Goal: Task Accomplishment & Management: Manage account settings

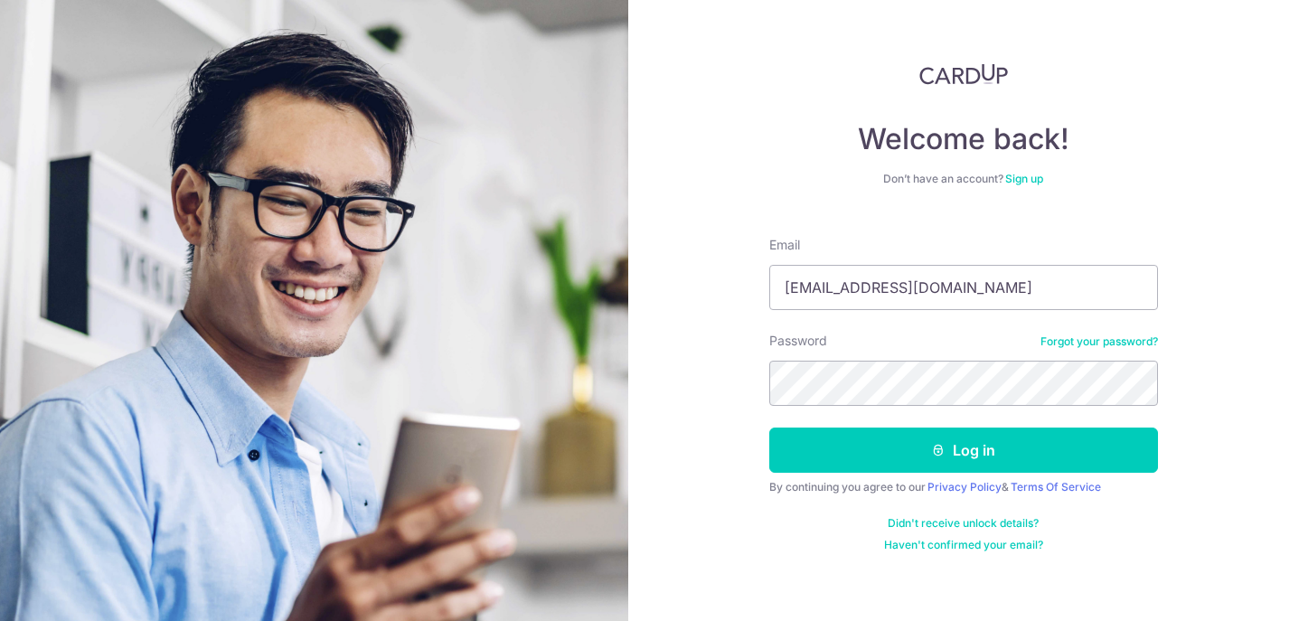
type input "[EMAIL_ADDRESS][DOMAIN_NAME]"
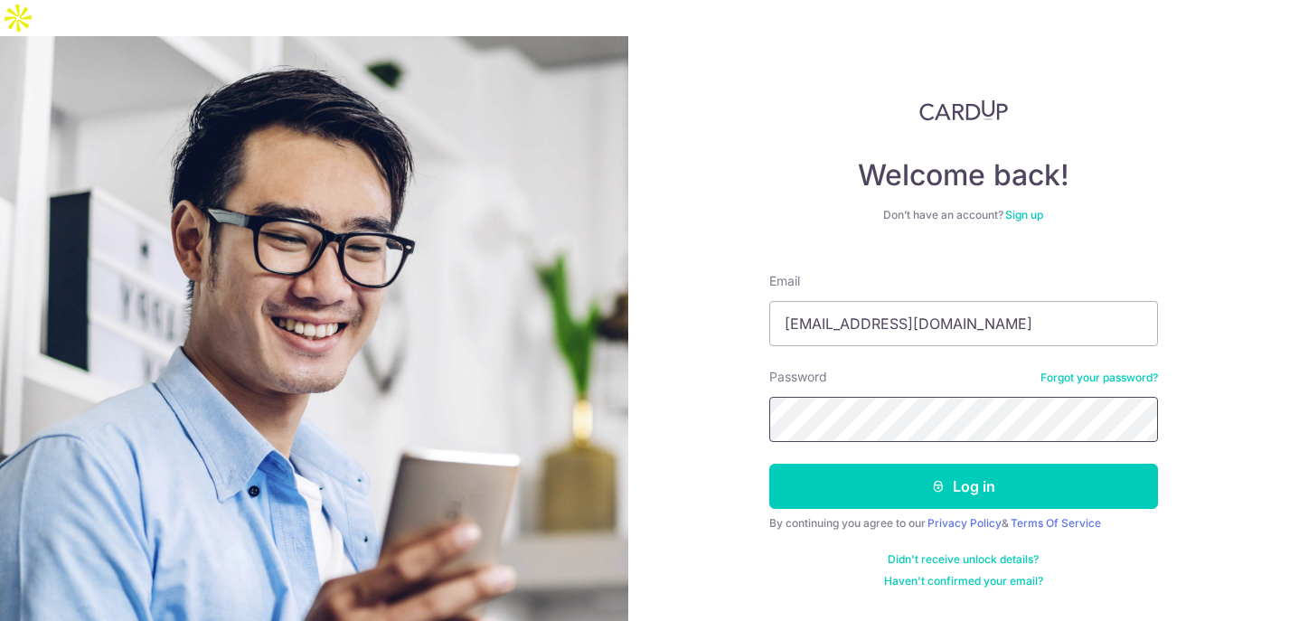
click at [769, 464] on button "Log in" at bounding box center [963, 486] width 389 height 45
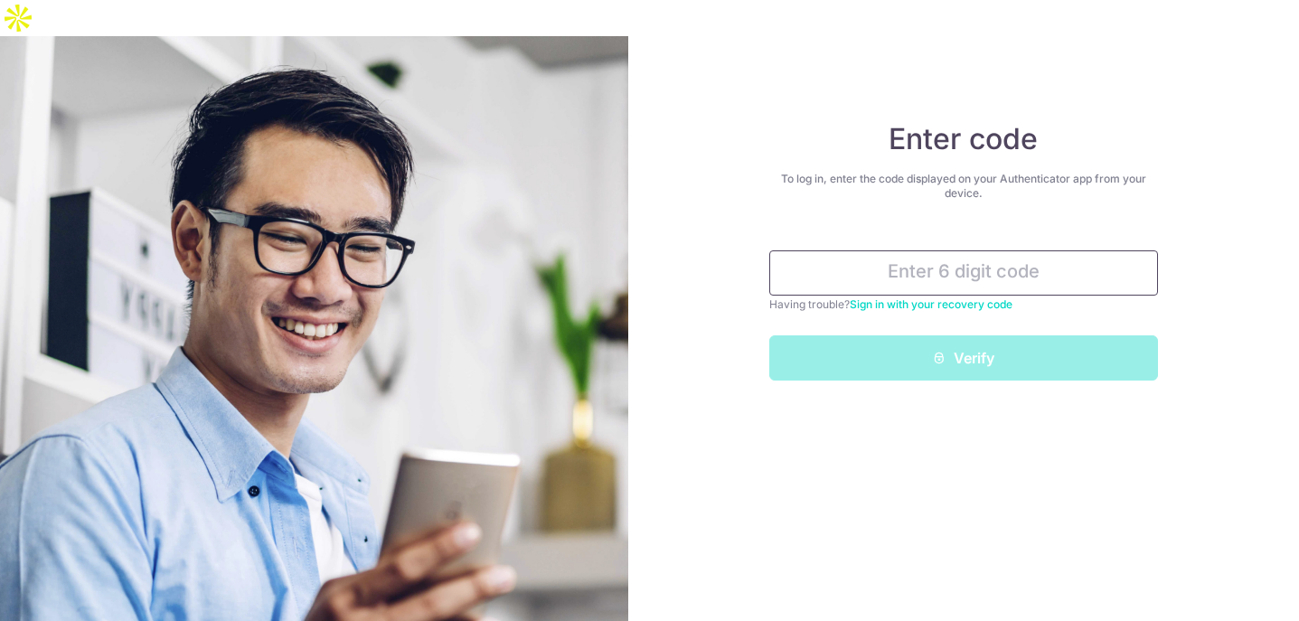
click at [1012, 250] on input "text" at bounding box center [963, 272] width 389 height 45
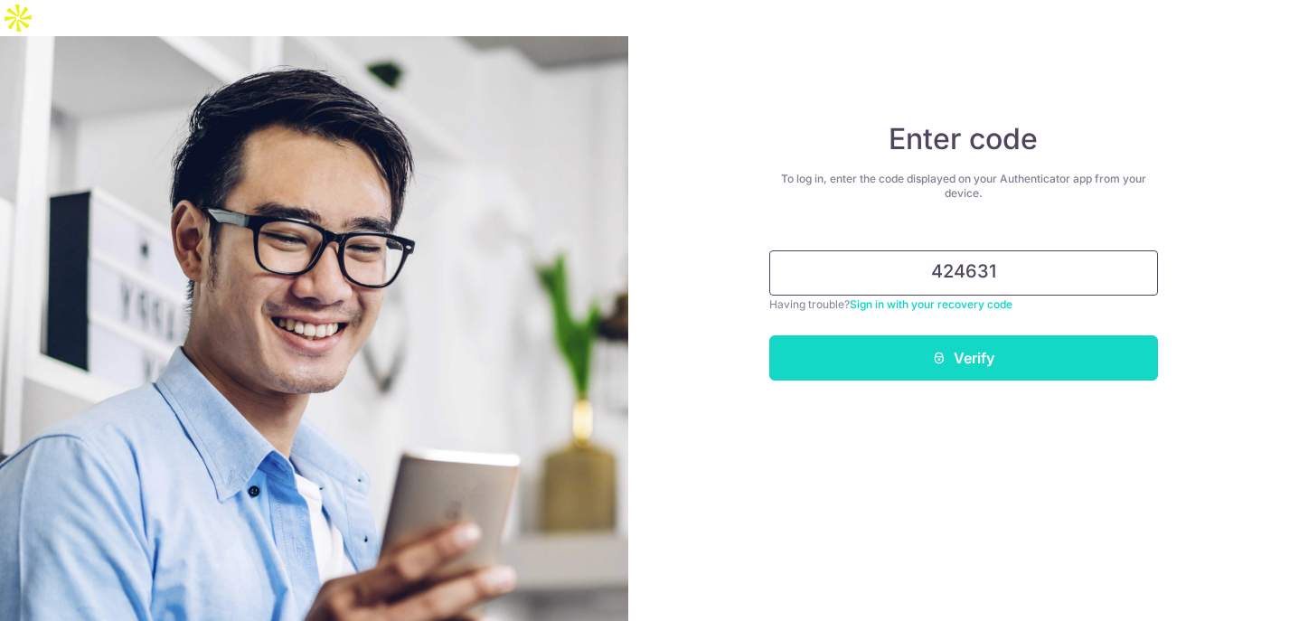
type input "424631"
click at [1070, 335] on button "Verify" at bounding box center [963, 357] width 389 height 45
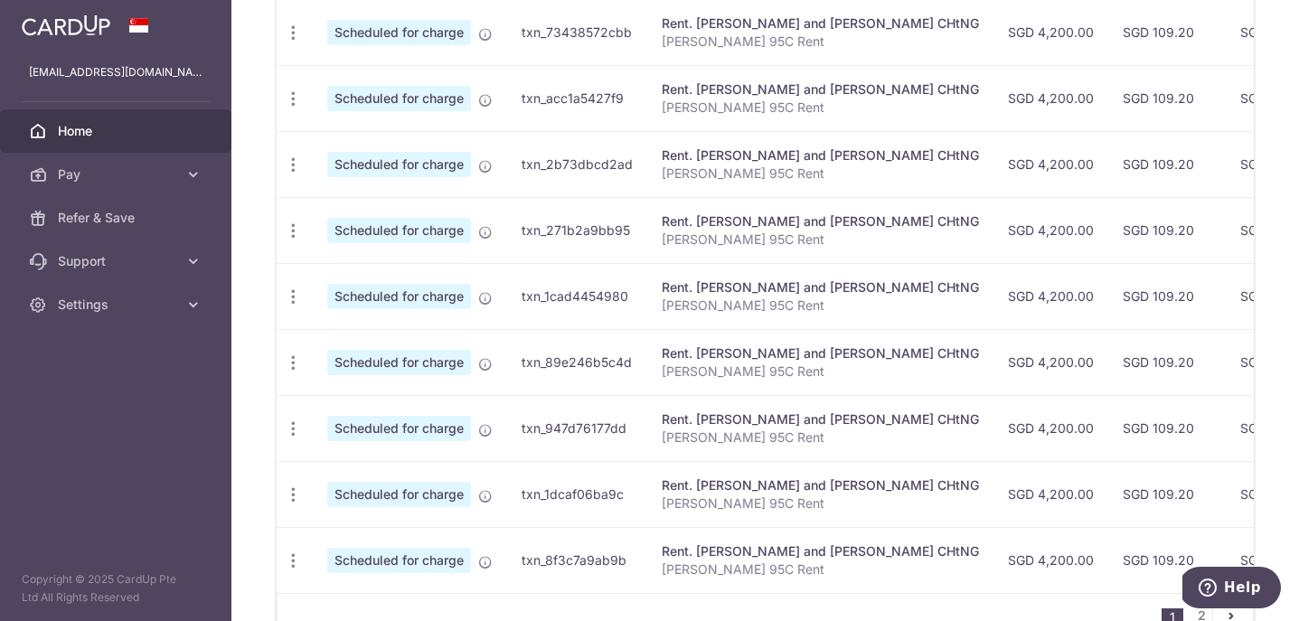
scroll to position [777, 0]
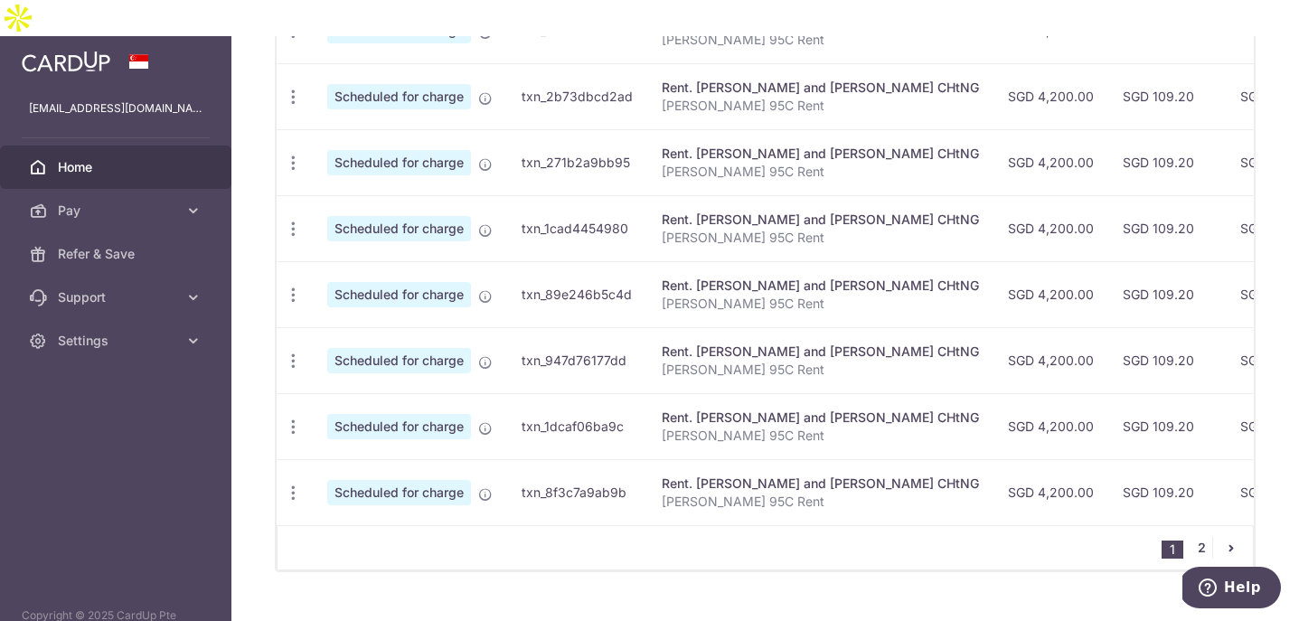
click at [1201, 537] on link "2" at bounding box center [1202, 548] width 22 height 22
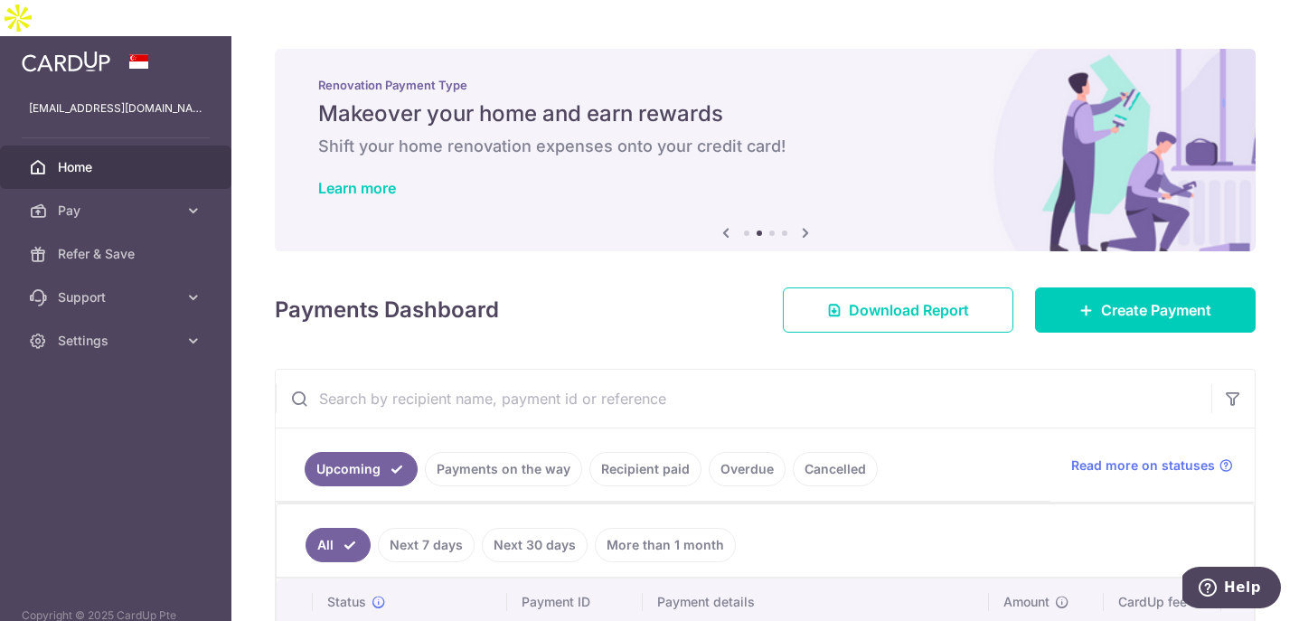
scroll to position [183, 0]
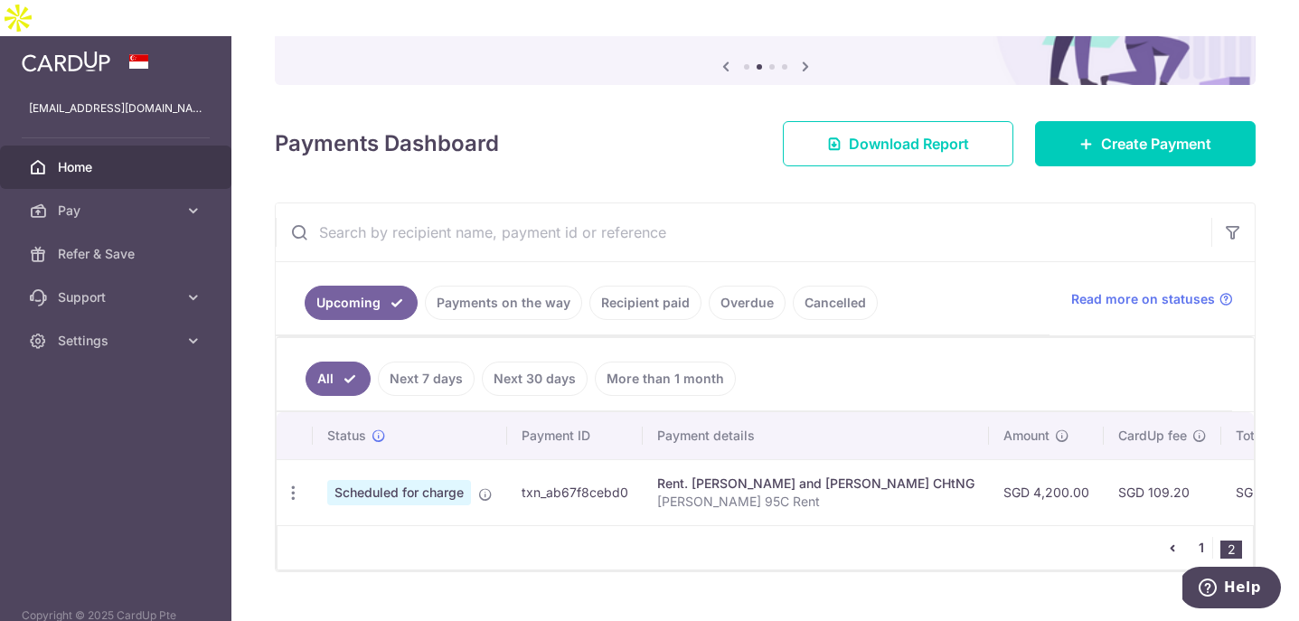
click at [1200, 537] on link "1" at bounding box center [1202, 548] width 22 height 22
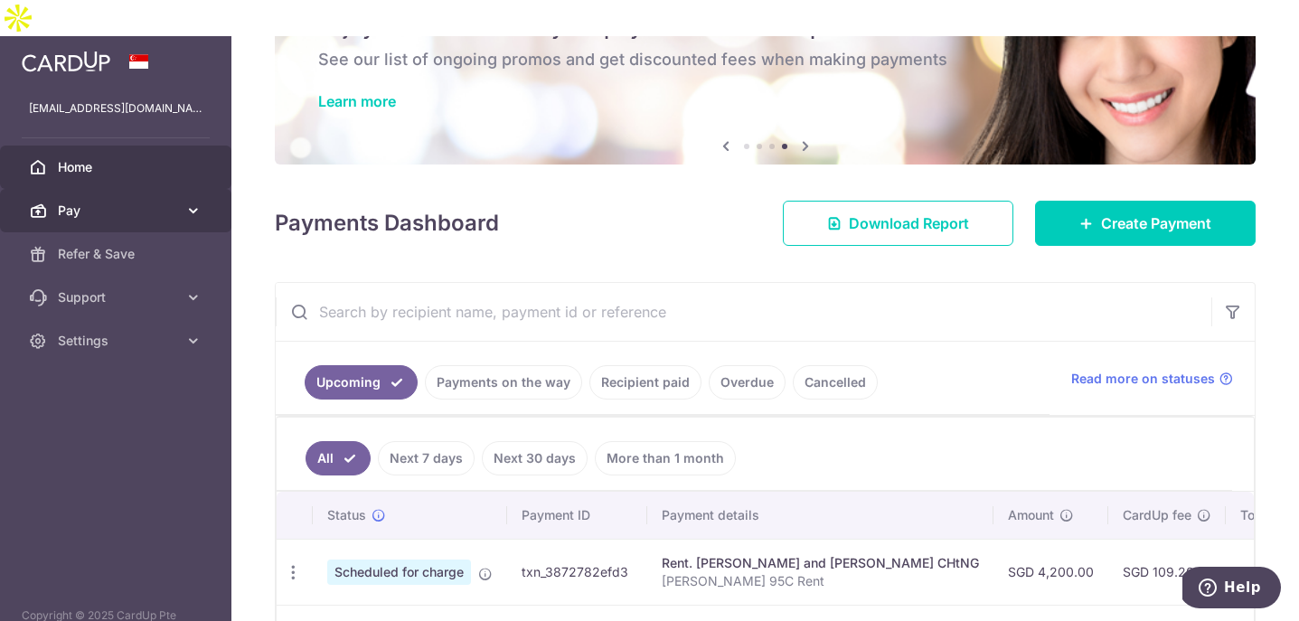
click at [129, 202] on span "Pay" at bounding box center [117, 211] width 119 height 18
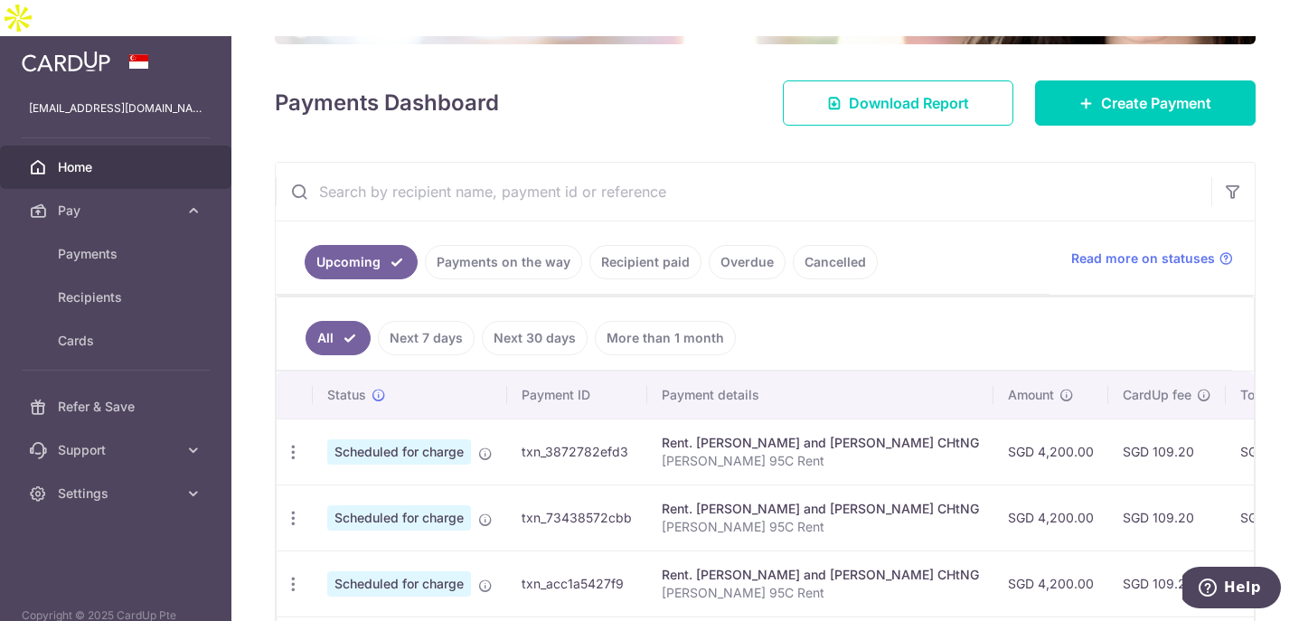
click at [539, 321] on link "Next 30 days" at bounding box center [535, 338] width 106 height 34
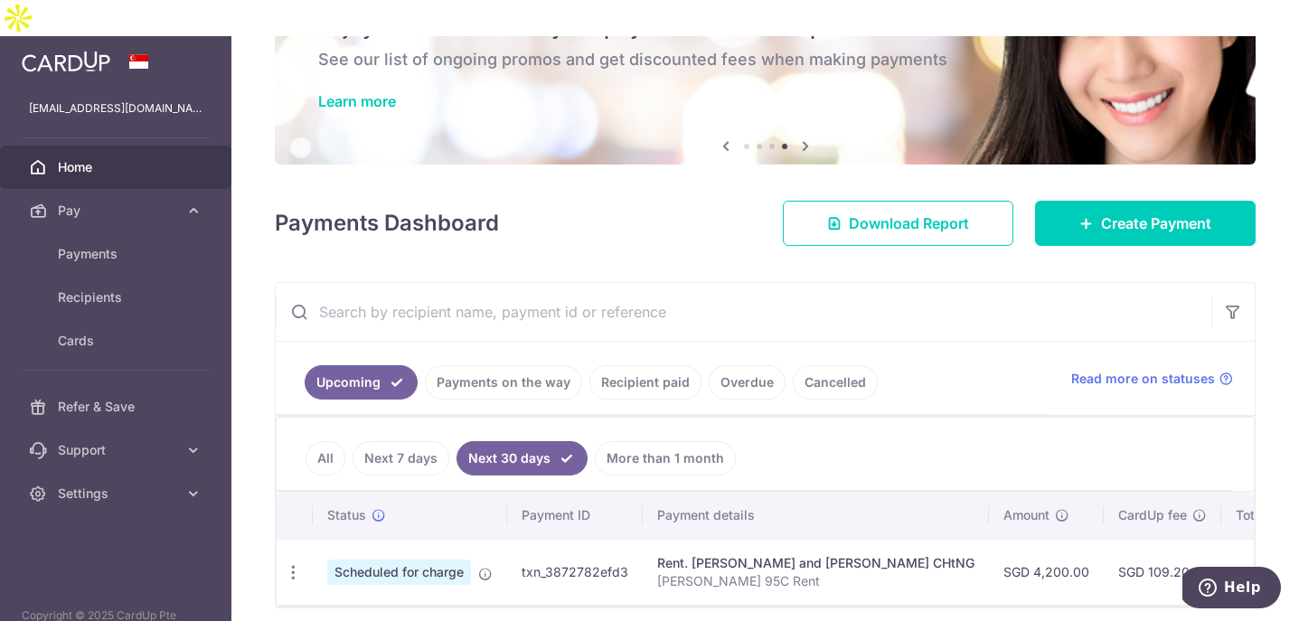
scroll to position [139, 0]
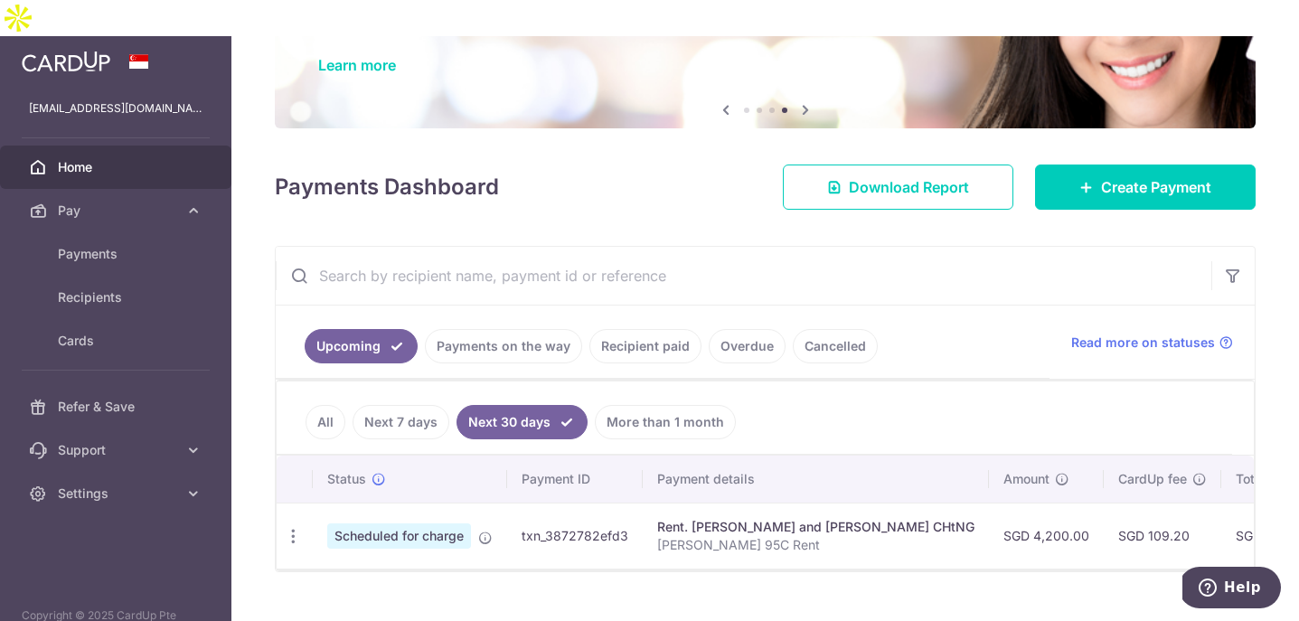
click at [384, 405] on link "Next 7 days" at bounding box center [401, 422] width 97 height 34
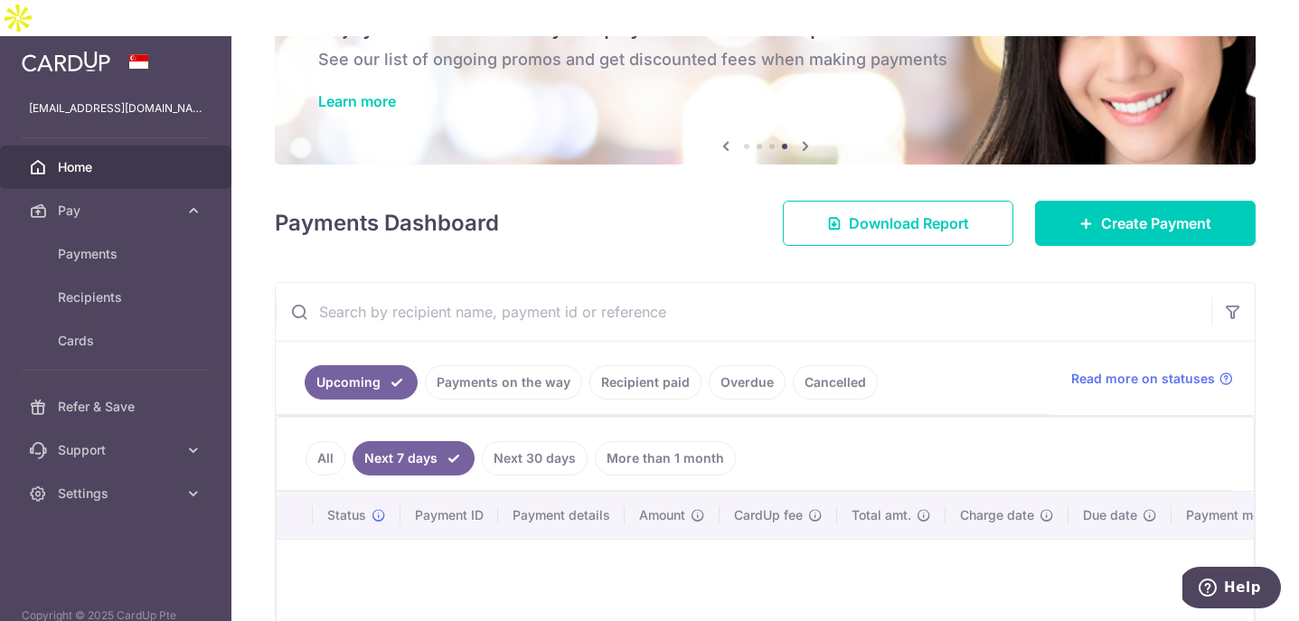
scroll to position [223, 0]
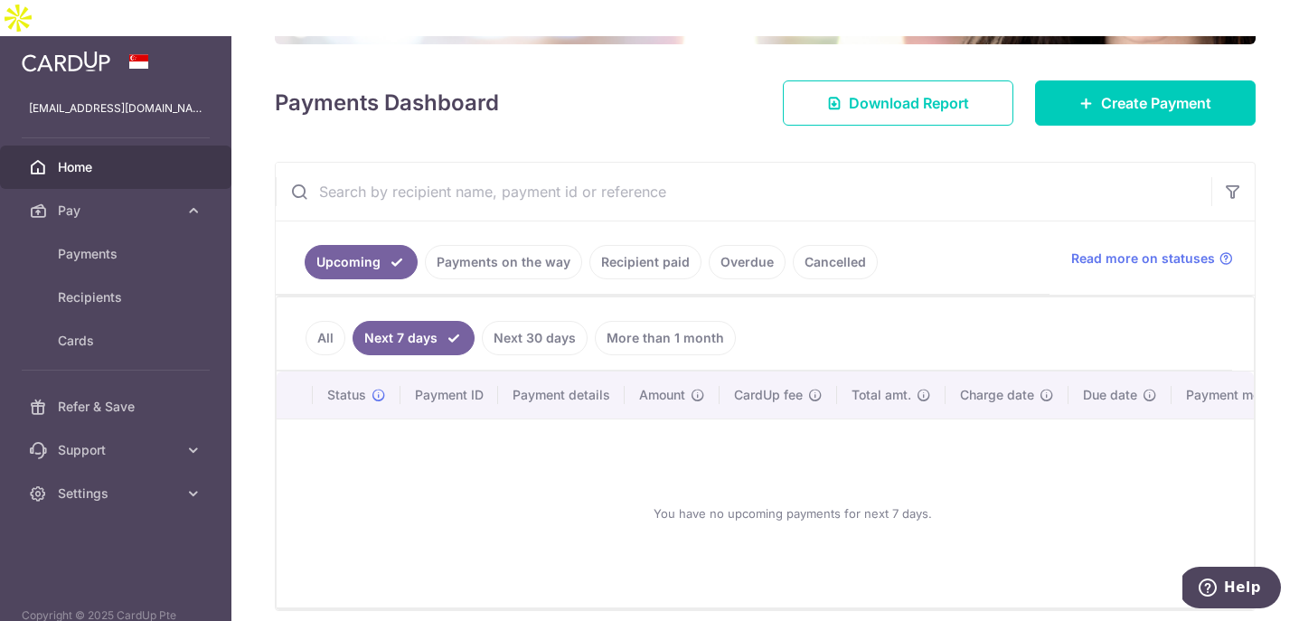
click at [692, 321] on link "More than 1 month" at bounding box center [665, 338] width 141 height 34
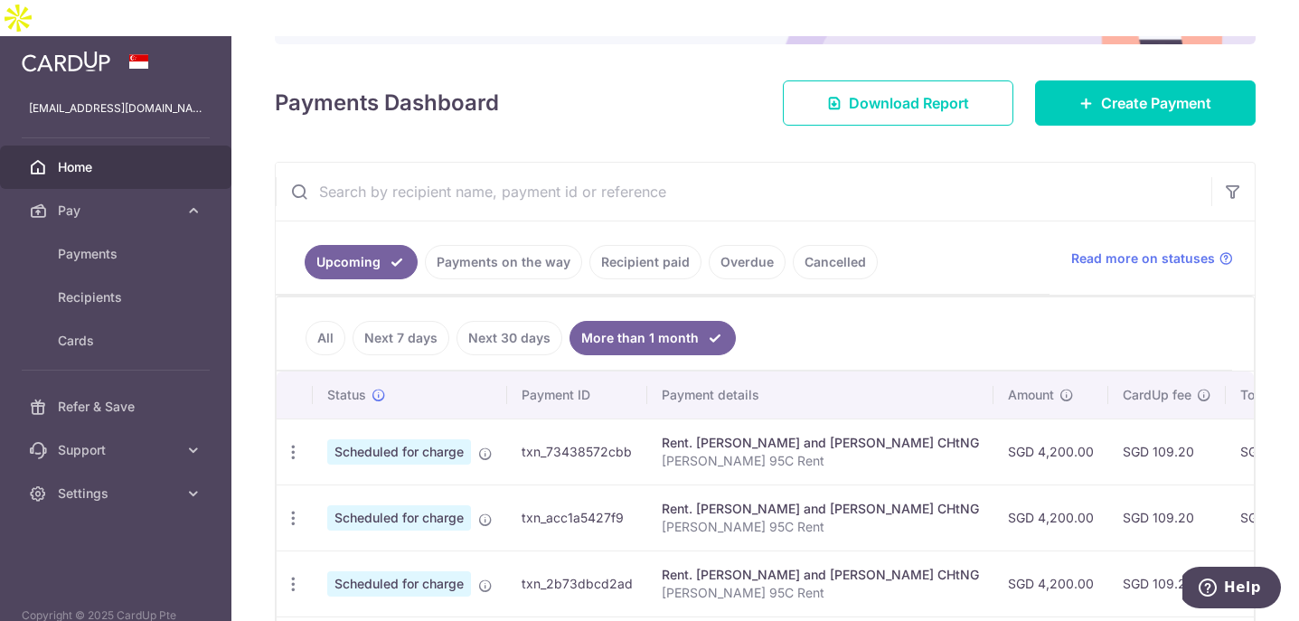
click at [674, 245] on link "Recipient paid" at bounding box center [645, 262] width 112 height 34
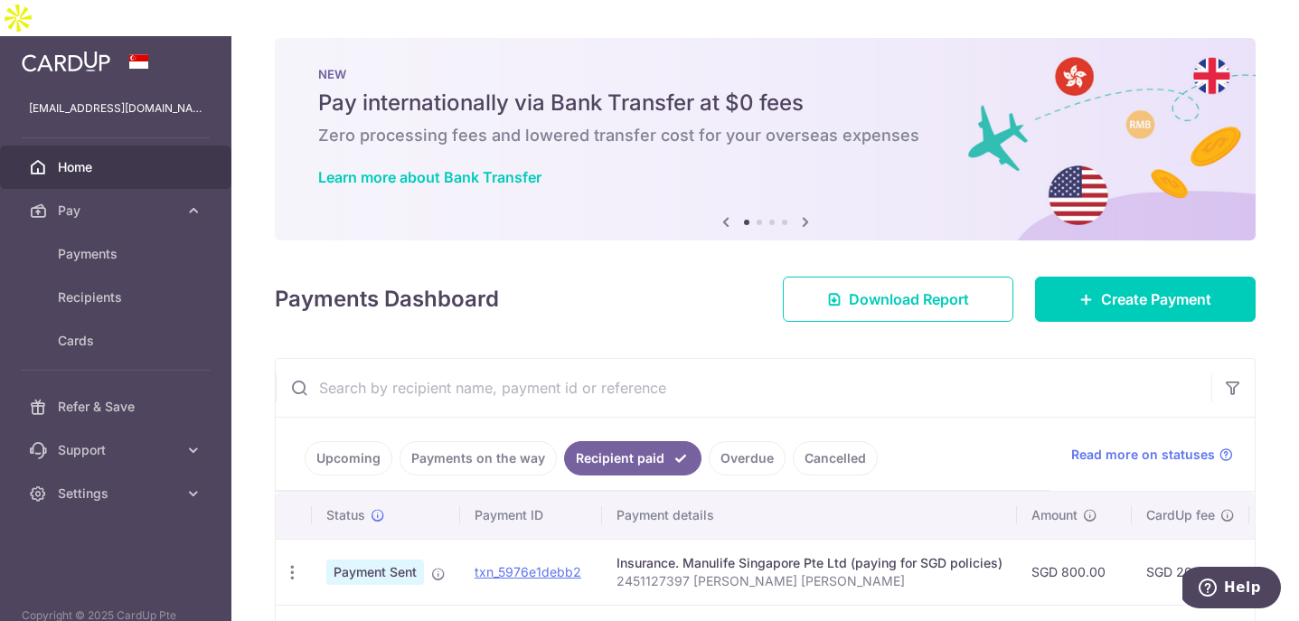
scroll to position [0, 0]
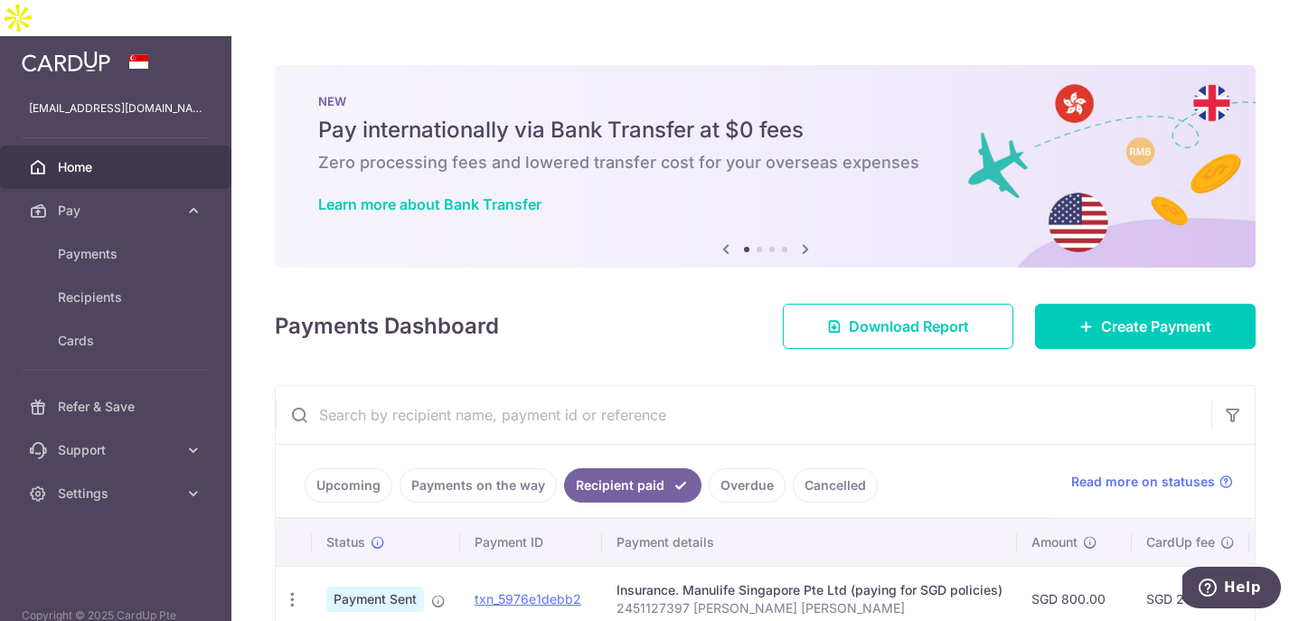
click at [142, 158] on span "Home" at bounding box center [117, 167] width 119 height 18
